Goal: Obtain resource: Download file/media

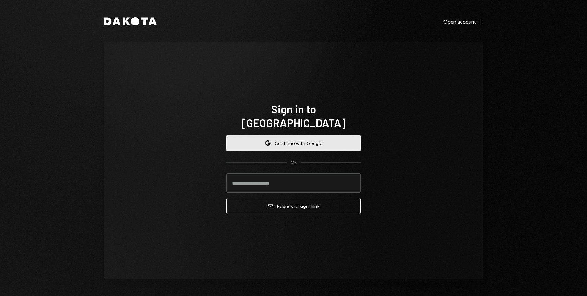
click at [302, 141] on button "Google Continue with Google" at bounding box center [293, 143] width 135 height 16
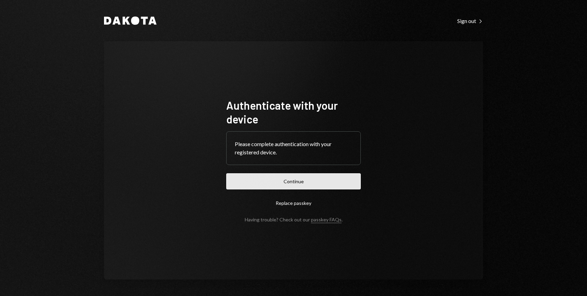
click at [296, 184] on button "Continue" at bounding box center [293, 181] width 135 height 16
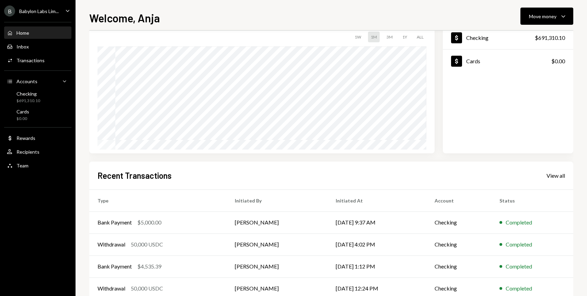
scroll to position [61, 0]
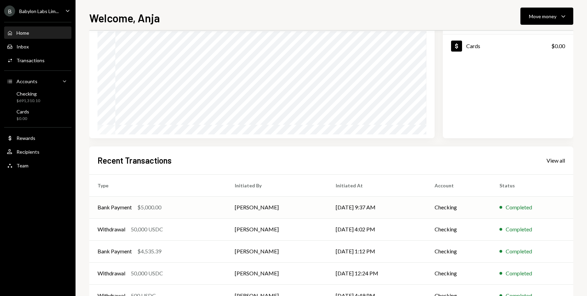
click at [179, 213] on td "Bank Payment $5,000.00" at bounding box center [157, 207] width 137 height 22
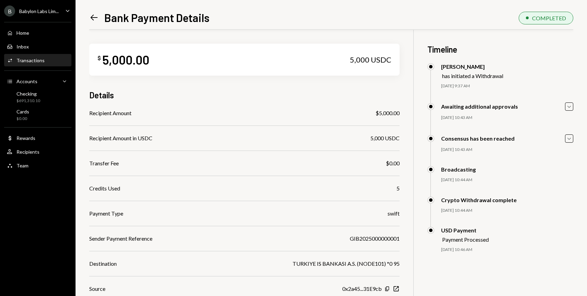
scroll to position [47, 0]
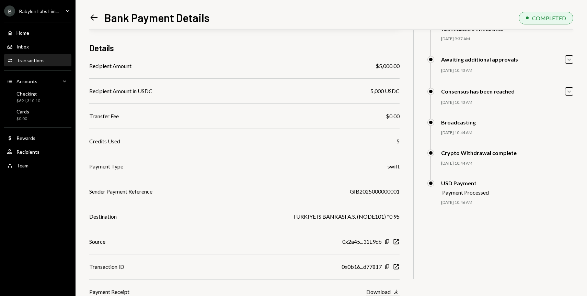
click at [385, 291] on div "Download" at bounding box center [378, 291] width 24 height 7
